Goal: Check status: Check status

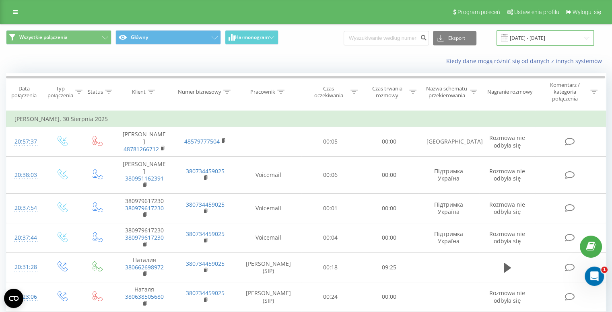
click at [562, 37] on input "[DATE] - [DATE]" at bounding box center [545, 38] width 97 height 16
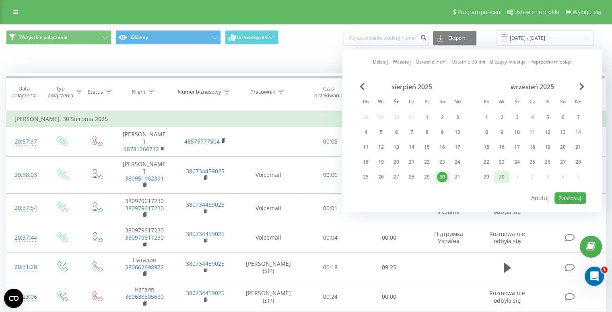
click at [502, 175] on div "30" at bounding box center [502, 177] width 10 height 10
click at [571, 194] on button "Zastosuj" at bounding box center [570, 198] width 31 height 12
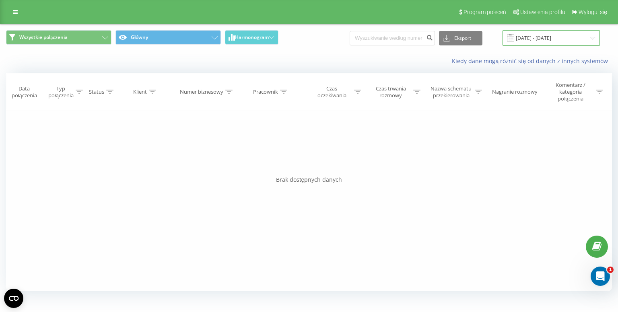
click at [549, 36] on input "[DATE] - [DATE]" at bounding box center [551, 38] width 97 height 16
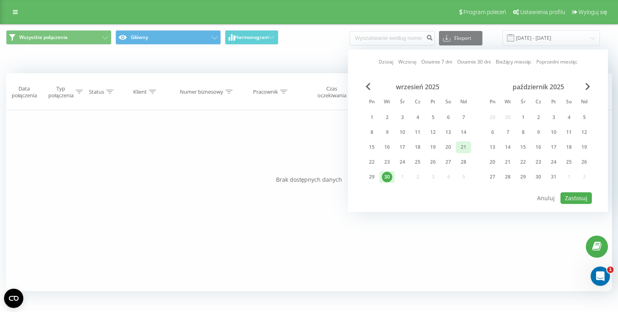
click at [464, 148] on div "21" at bounding box center [463, 147] width 10 height 10
click at [575, 195] on button "Zastosuj" at bounding box center [576, 198] width 31 height 12
type input "[DATE] - [DATE]"
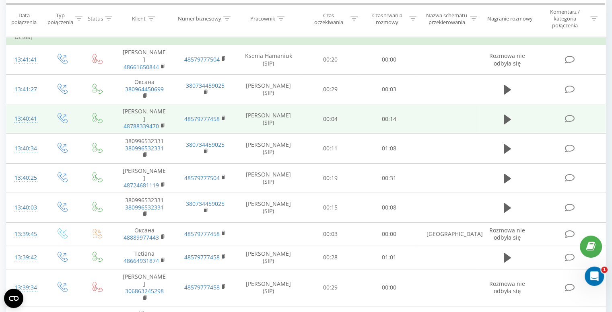
scroll to position [88, 0]
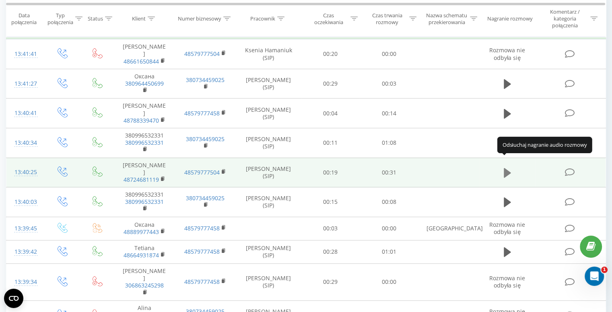
click at [503, 167] on button at bounding box center [507, 173] width 12 height 12
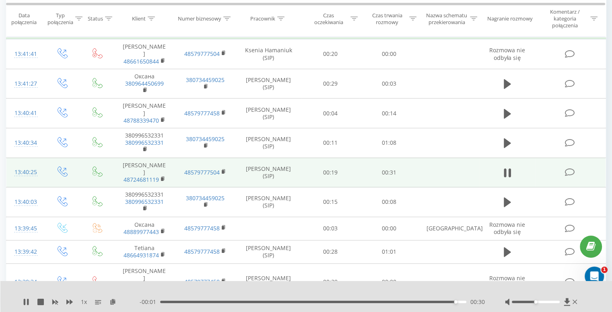
click at [503, 167] on button at bounding box center [507, 173] width 12 height 12
